Goal: Find specific page/section: Find specific page/section

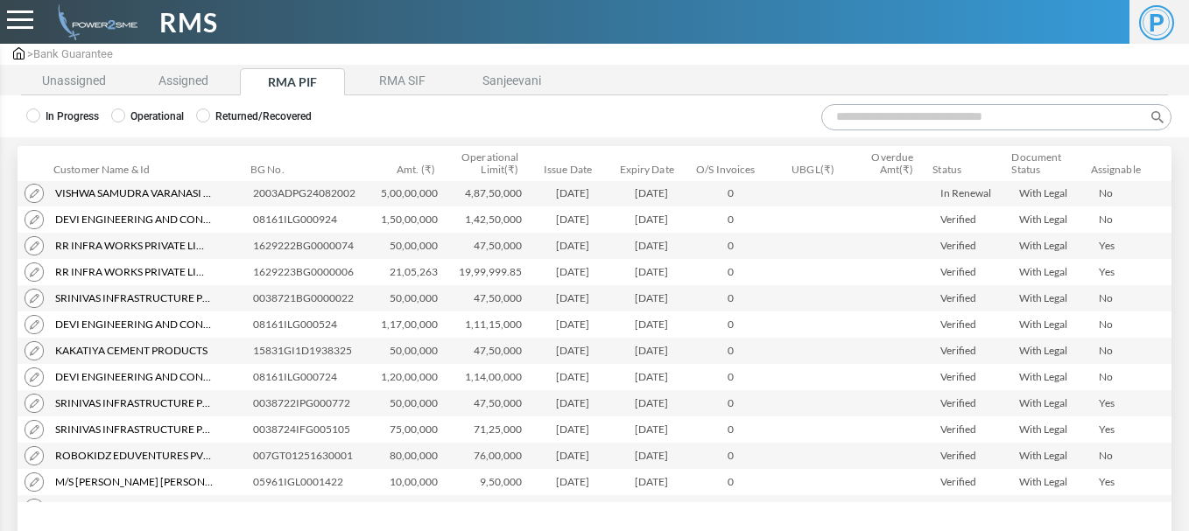
click at [898, 117] on input "Search:" at bounding box center [996, 117] width 350 height 26
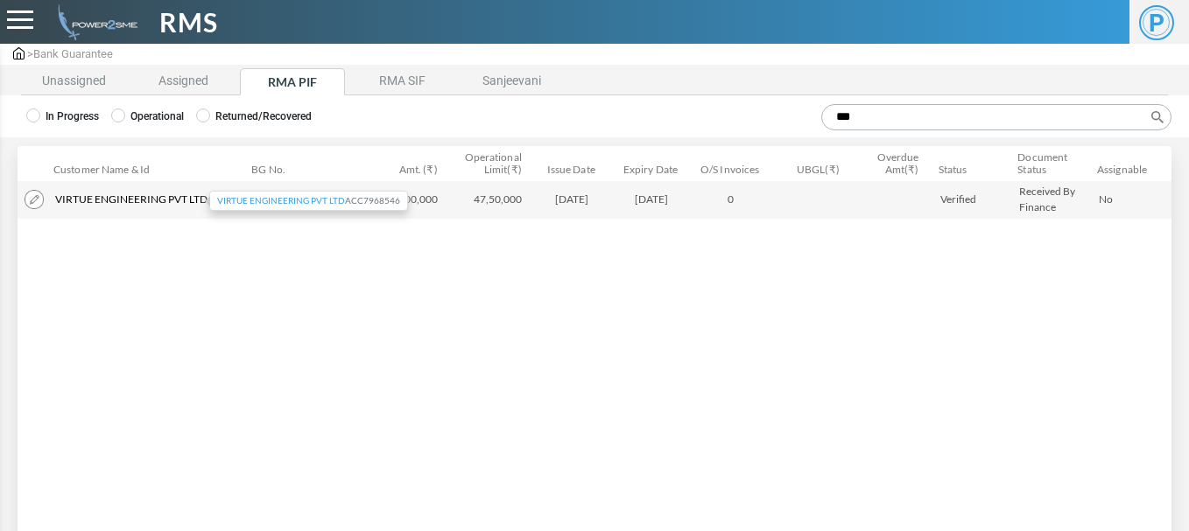
type input "***"
click at [117, 195] on span "virtue engineering pvt ltd" at bounding box center [131, 200] width 152 height 16
click at [34, 200] on img at bounding box center [34, 199] width 19 height 19
